Goal: Task Accomplishment & Management: Use online tool/utility

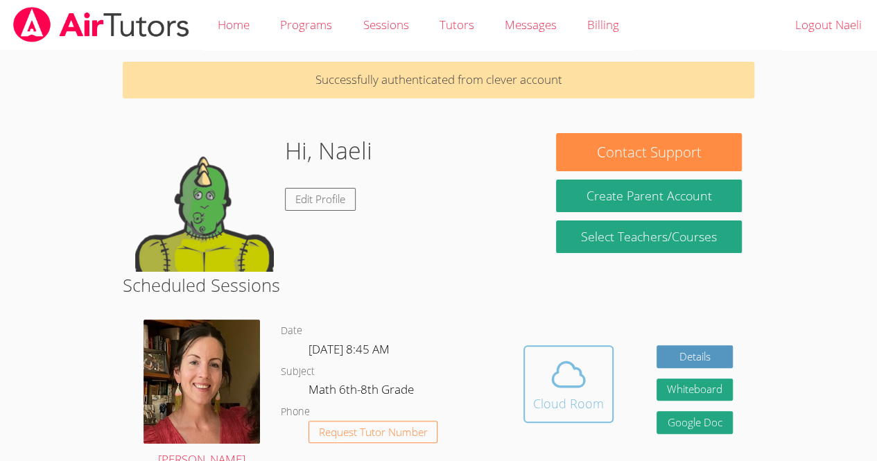
click at [587, 402] on div "Cloud Room" at bounding box center [568, 403] width 71 height 19
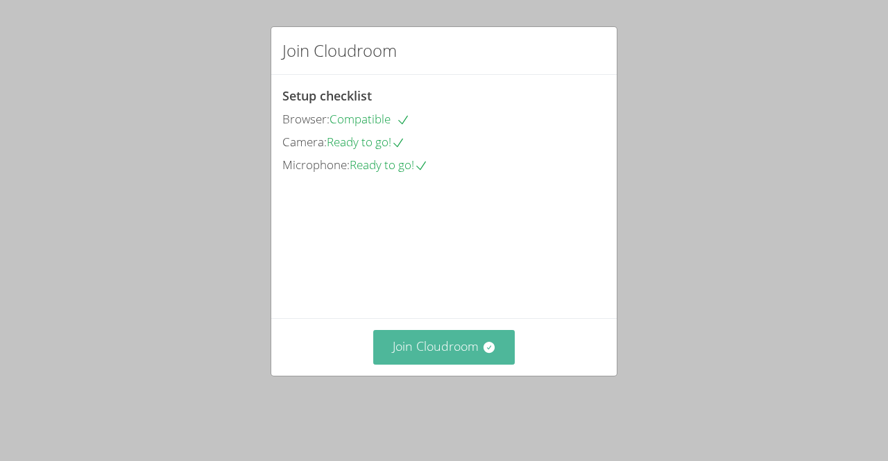
click at [470, 364] on button "Join Cloudroom" at bounding box center [444, 347] width 142 height 34
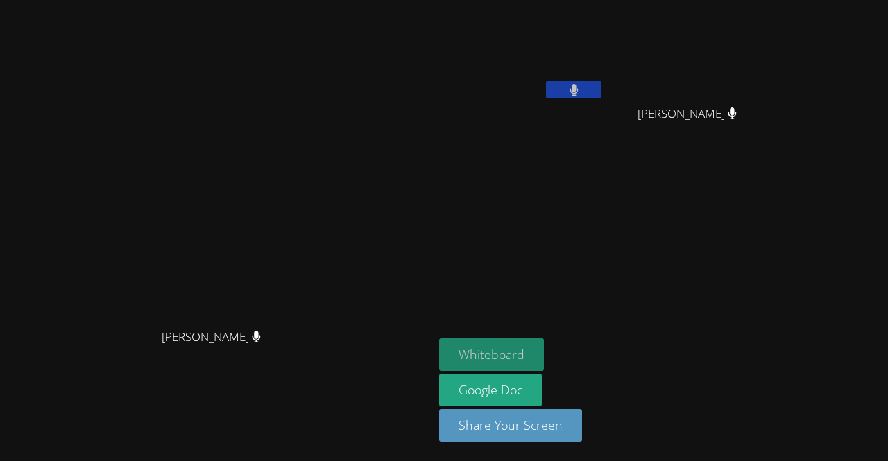
click at [544, 355] on button "Whiteboard" at bounding box center [491, 354] width 105 height 33
click at [544, 359] on button "Whiteboard" at bounding box center [491, 354] width 105 height 33
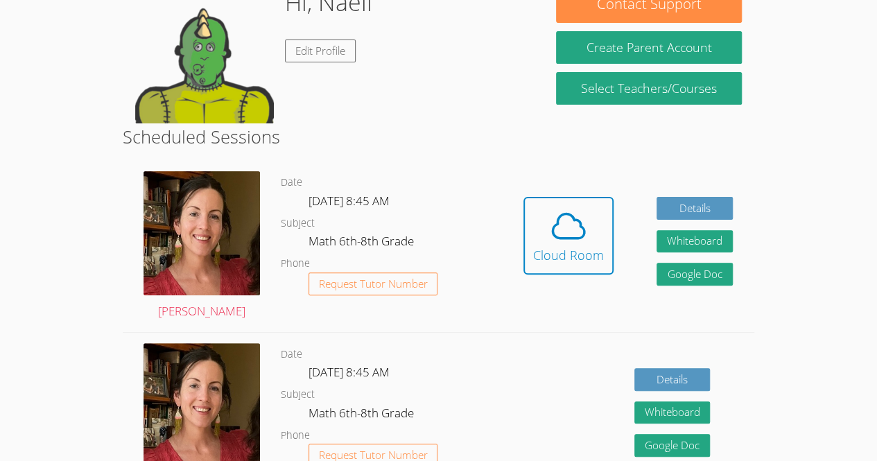
scroll to position [130, 0]
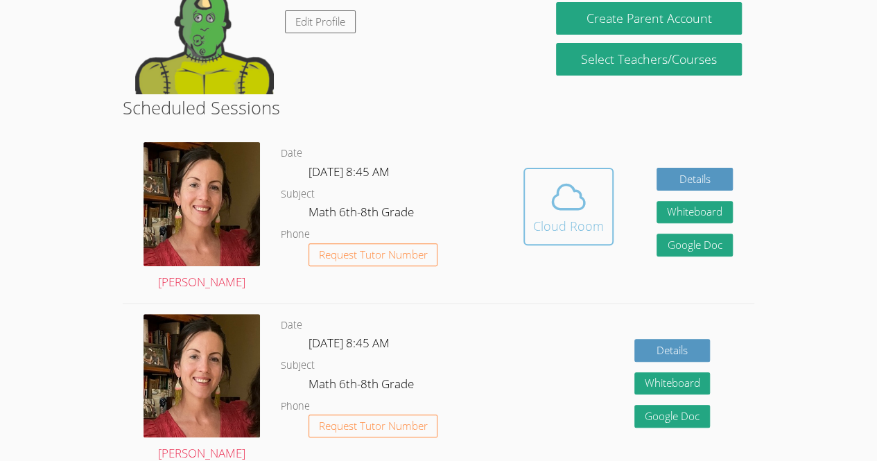
click at [564, 203] on icon at bounding box center [568, 197] width 39 height 39
click at [841, 155] on body "Home Programs Sessions Tutors Messages Billing Logout Naeli Hi, Naeli Edit Prof…" at bounding box center [438, 100] width 877 height 461
click at [824, 162] on body "Home Programs Sessions Tutors Messages Billing Logout Naeli Hi, Naeli Edit Prof…" at bounding box center [438, 100] width 877 height 461
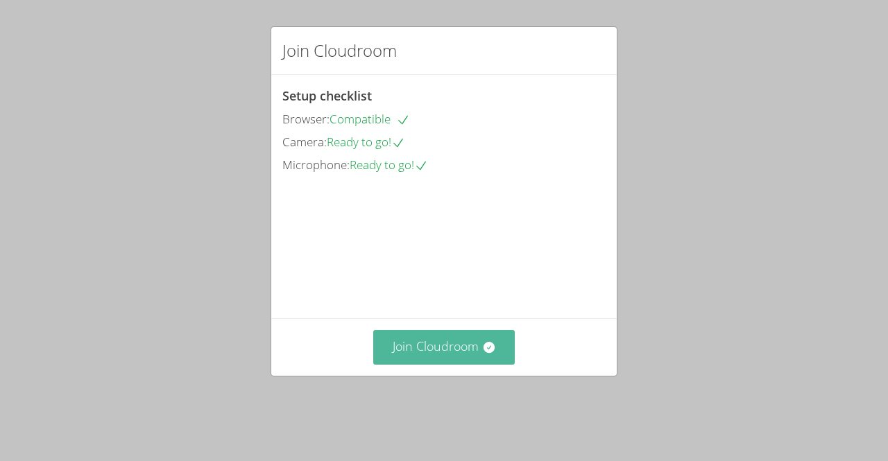
click at [459, 364] on button "Join Cloudroom" at bounding box center [444, 347] width 142 height 34
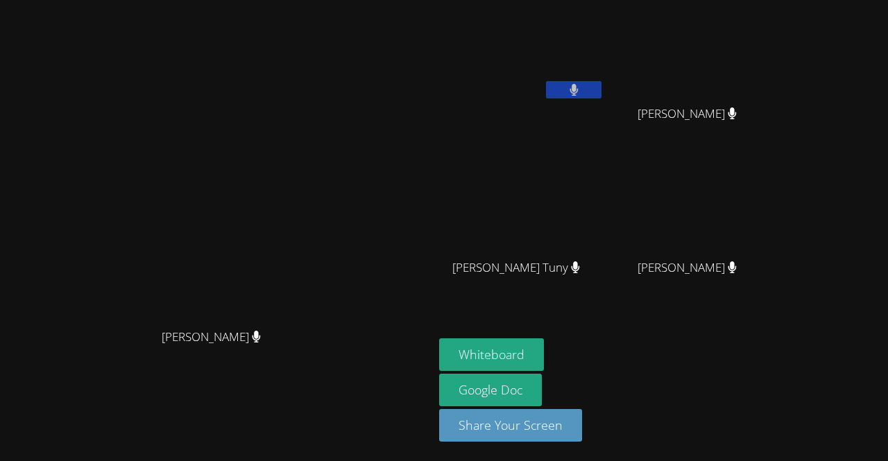
click at [775, 230] on video at bounding box center [692, 206] width 165 height 93
click at [544, 354] on button "Whiteboard" at bounding box center [491, 354] width 105 height 33
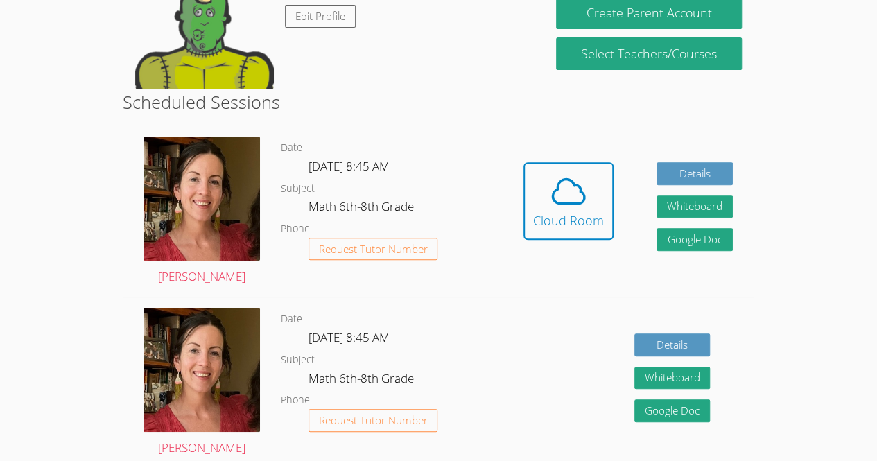
scroll to position [223, 0]
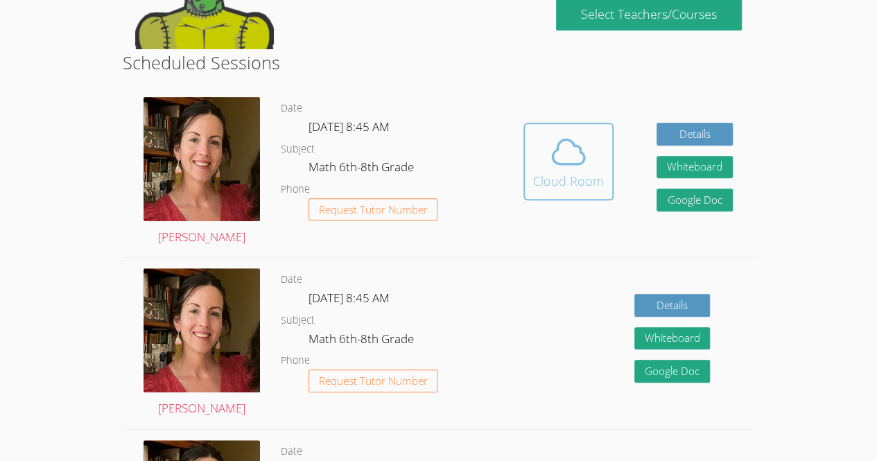
click at [587, 153] on span at bounding box center [568, 151] width 71 height 39
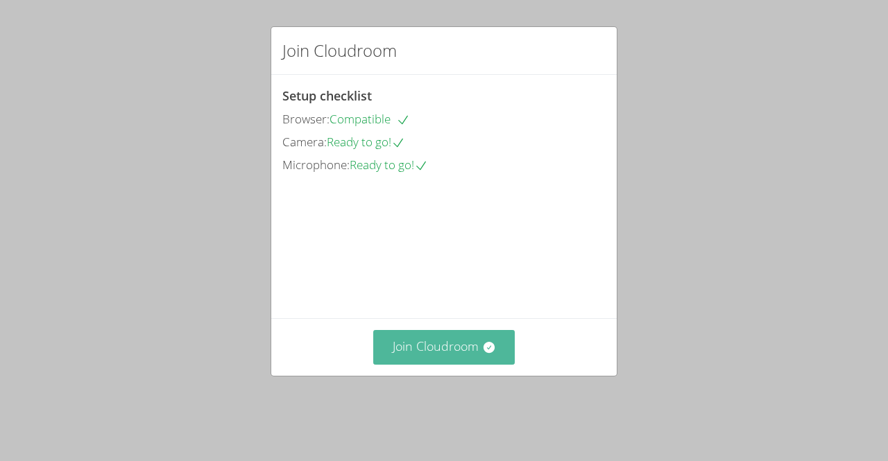
click at [482, 354] on icon at bounding box center [489, 348] width 14 height 14
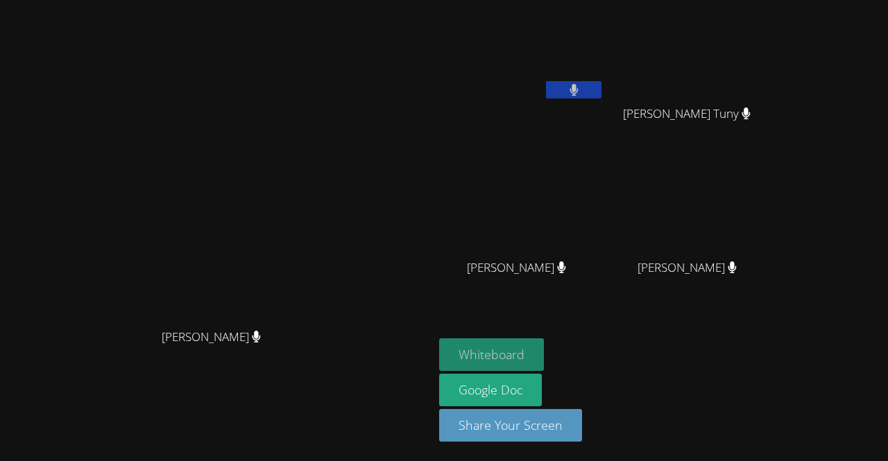
click at [544, 357] on button "Whiteboard" at bounding box center [491, 354] width 105 height 33
click at [544, 347] on button "Whiteboard" at bounding box center [491, 354] width 105 height 33
click at [604, 59] on video at bounding box center [521, 52] width 165 height 93
click at [601, 83] on button at bounding box center [573, 89] width 55 height 17
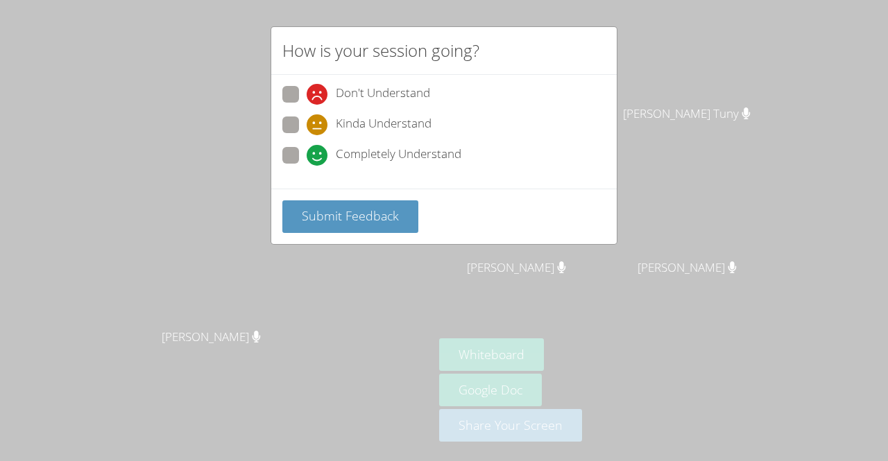
click at [427, 87] on span "Don't Understand" at bounding box center [383, 94] width 94 height 21
click at [318, 87] on input "Don't Understand" at bounding box center [313, 92] width 12 height 12
radio input "true"
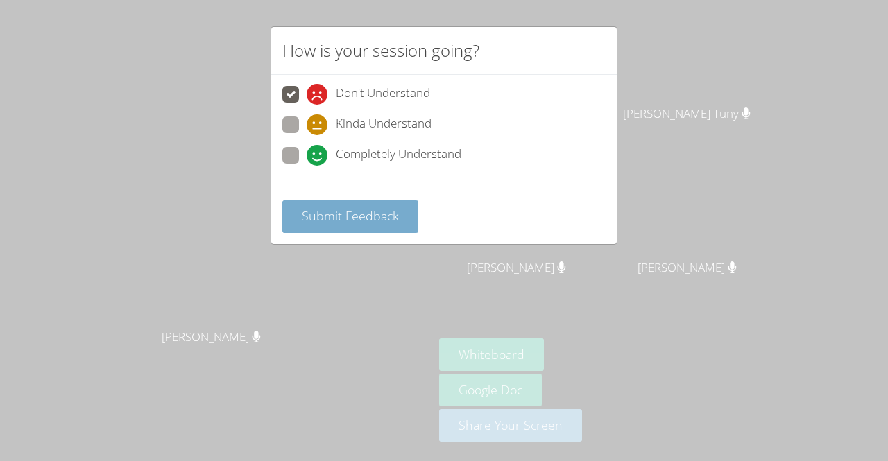
click at [381, 215] on span "Submit Feedback" at bounding box center [350, 215] width 97 height 17
